Goal: Transaction & Acquisition: Purchase product/service

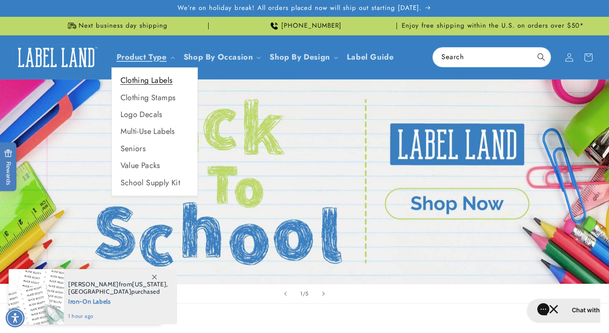
click at [156, 77] on link "Clothing Labels" at bounding box center [155, 80] width 86 height 17
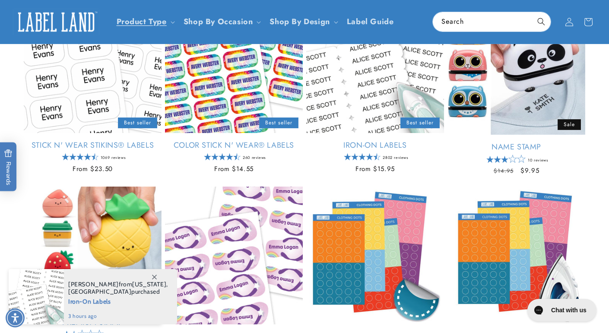
scroll to position [162, 0]
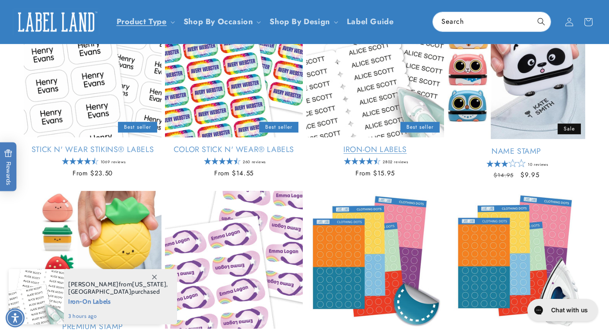
click at [366, 145] on link "Iron-On Labels" at bounding box center [375, 150] width 138 height 10
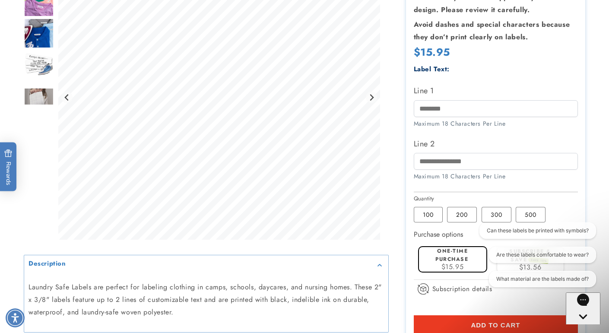
scroll to position [195, 0]
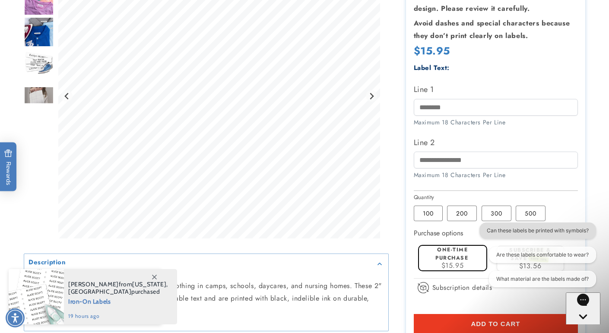
click at [499, 232] on button "Can these labels be printed with symbols?" at bounding box center [538, 231] width 117 height 16
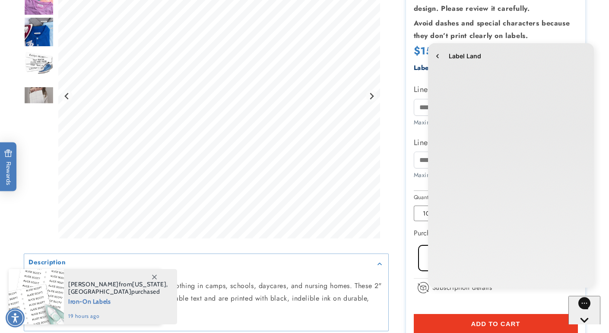
scroll to position [0, 0]
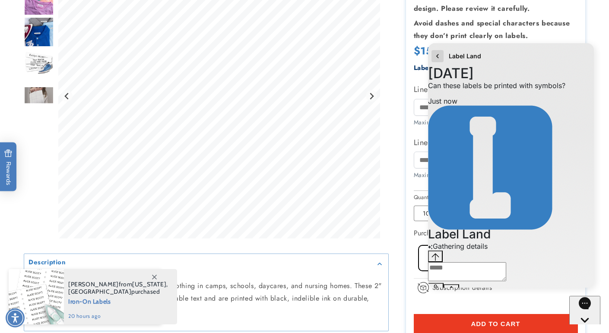
click at [437, 55] on icon "go to home page" at bounding box center [438, 56] width 2 height 4
